Goal: Complete application form

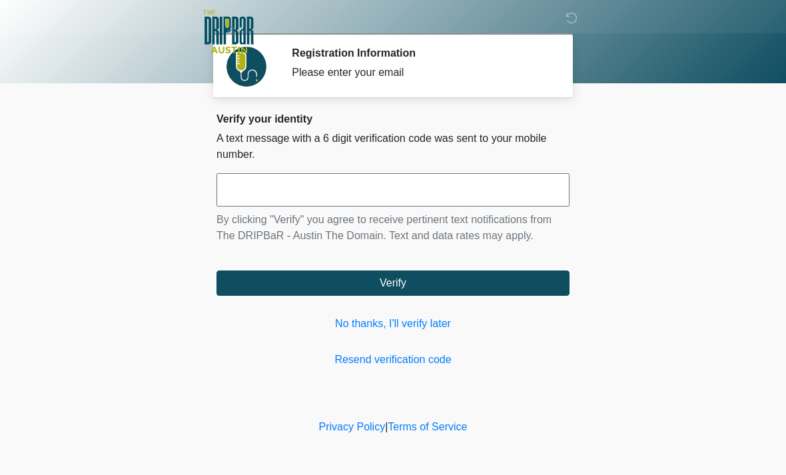
click at [412, 317] on link "No thanks, I'll verify later" at bounding box center [393, 324] width 353 height 16
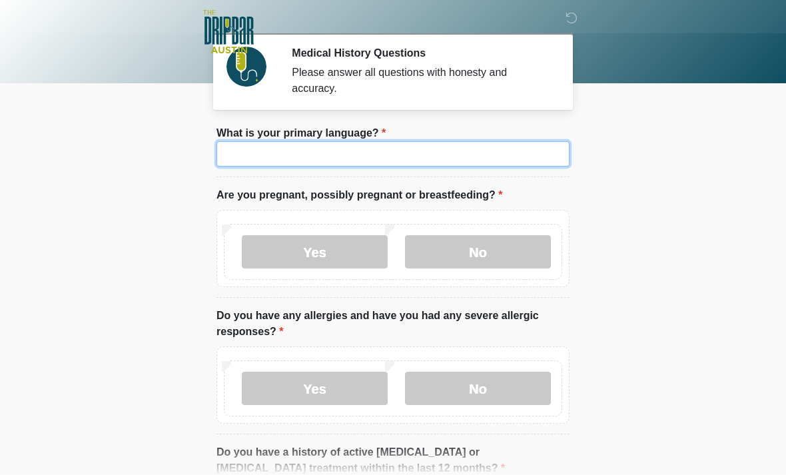
click at [289, 155] on input "What is your primary language?" at bounding box center [393, 153] width 353 height 25
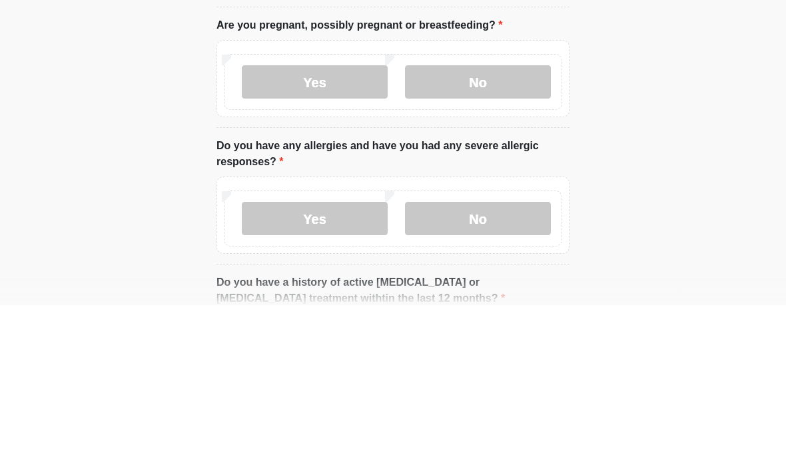
type input "*******"
click at [488, 235] on label "No" at bounding box center [478, 251] width 146 height 33
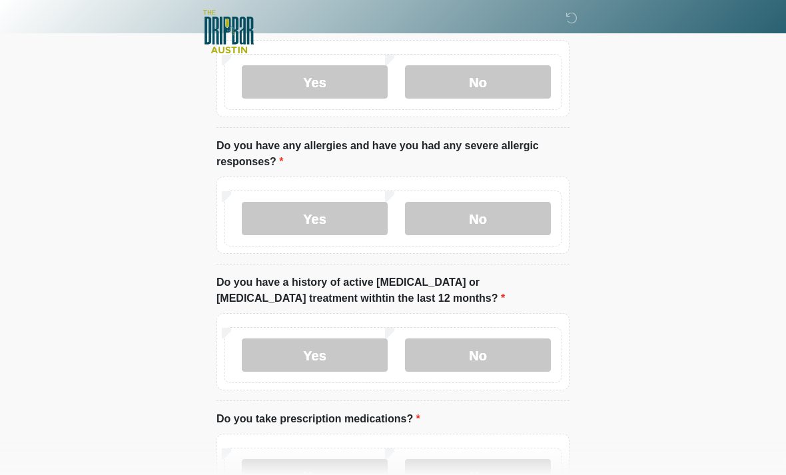
click at [498, 220] on label "No" at bounding box center [478, 218] width 146 height 33
click at [485, 361] on label "No" at bounding box center [478, 355] width 146 height 33
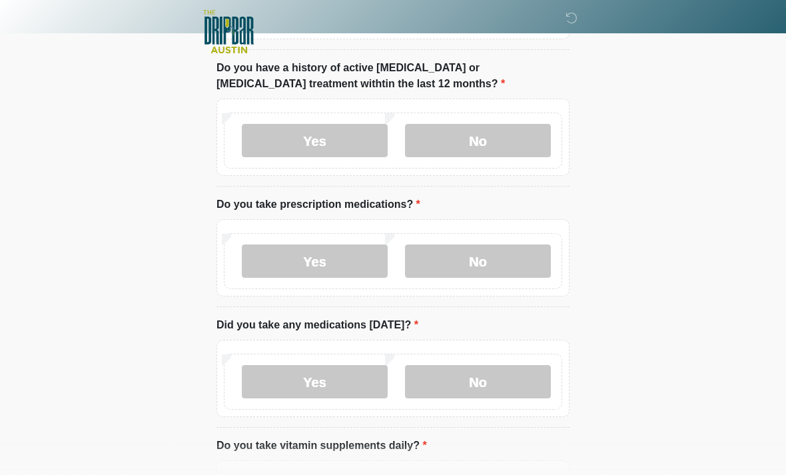
scroll to position [393, 0]
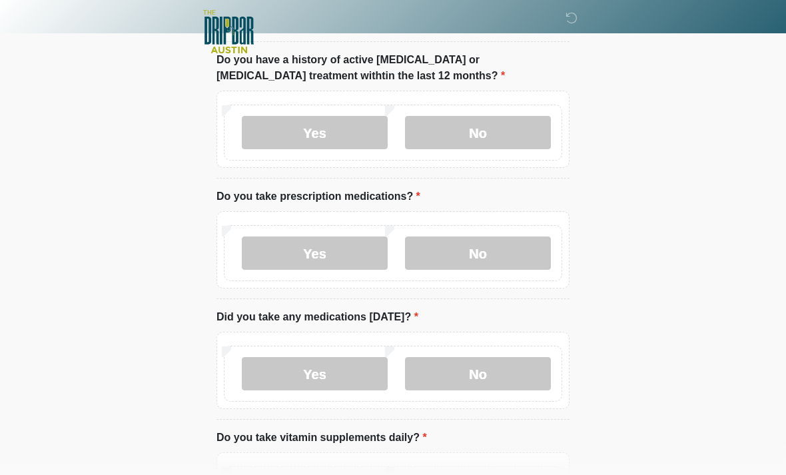
click at [504, 245] on label "No" at bounding box center [478, 253] width 146 height 33
click at [487, 373] on label "No" at bounding box center [478, 373] width 146 height 33
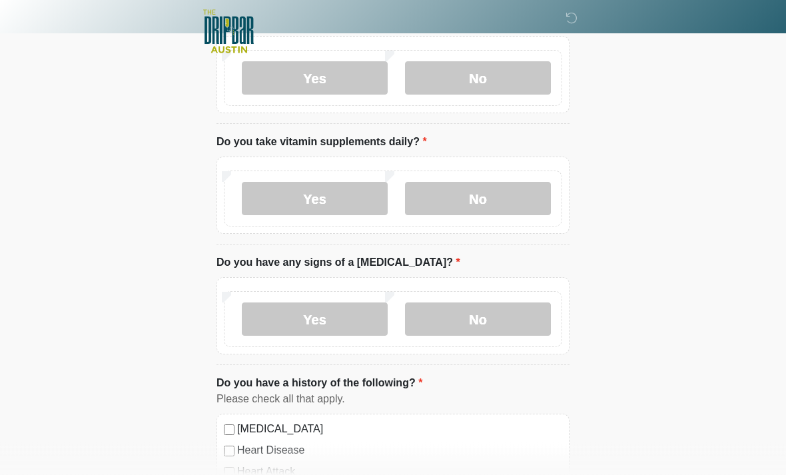
scroll to position [688, 0]
click at [475, 203] on label "No" at bounding box center [478, 199] width 146 height 33
click at [482, 313] on label "No" at bounding box center [478, 319] width 146 height 33
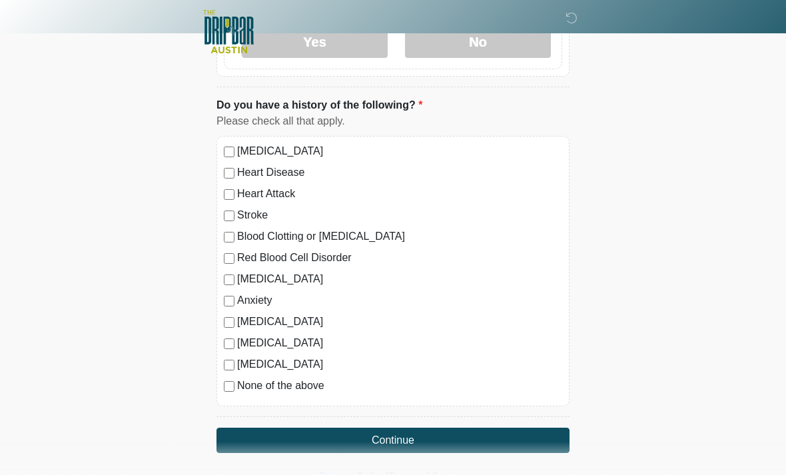
scroll to position [971, 0]
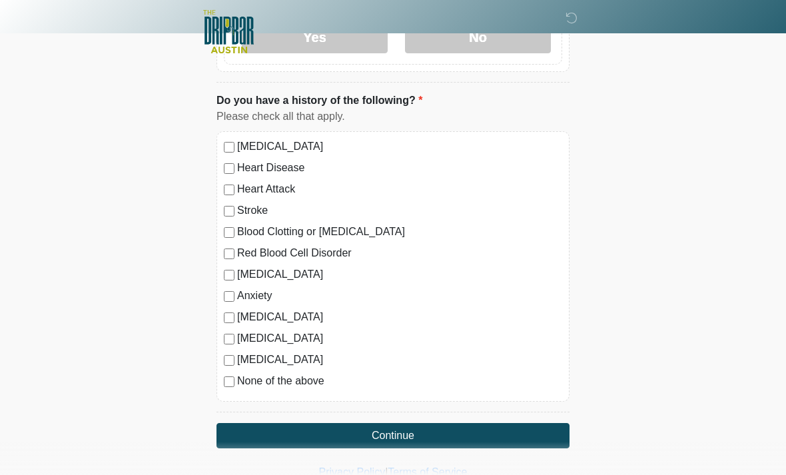
click at [356, 438] on button "Continue" at bounding box center [393, 435] width 353 height 25
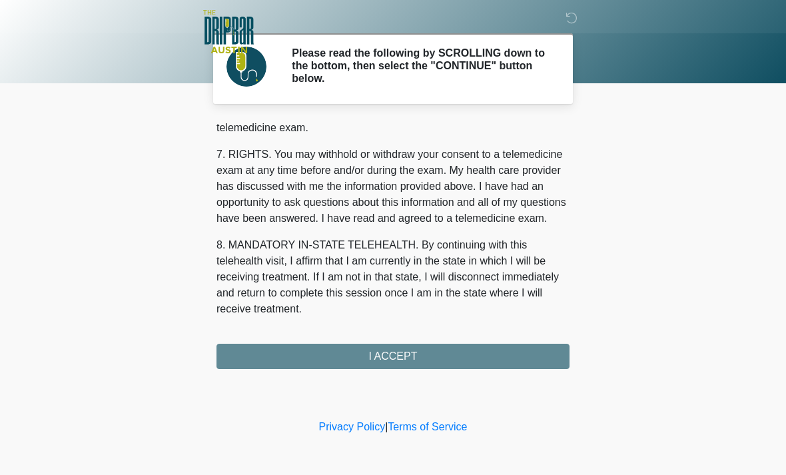
scroll to position [580, 0]
click at [442, 359] on button "I ACCEPT" at bounding box center [393, 356] width 353 height 25
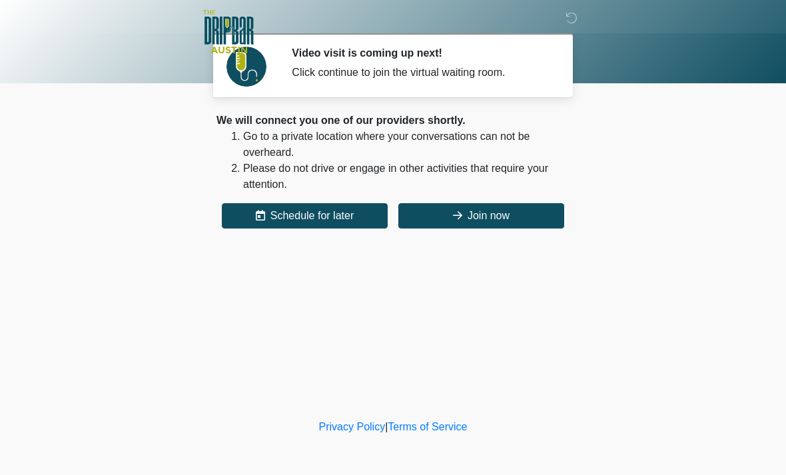
click at [502, 211] on button "Join now" at bounding box center [482, 215] width 166 height 25
